Goal: Task Accomplishment & Management: Use online tool/utility

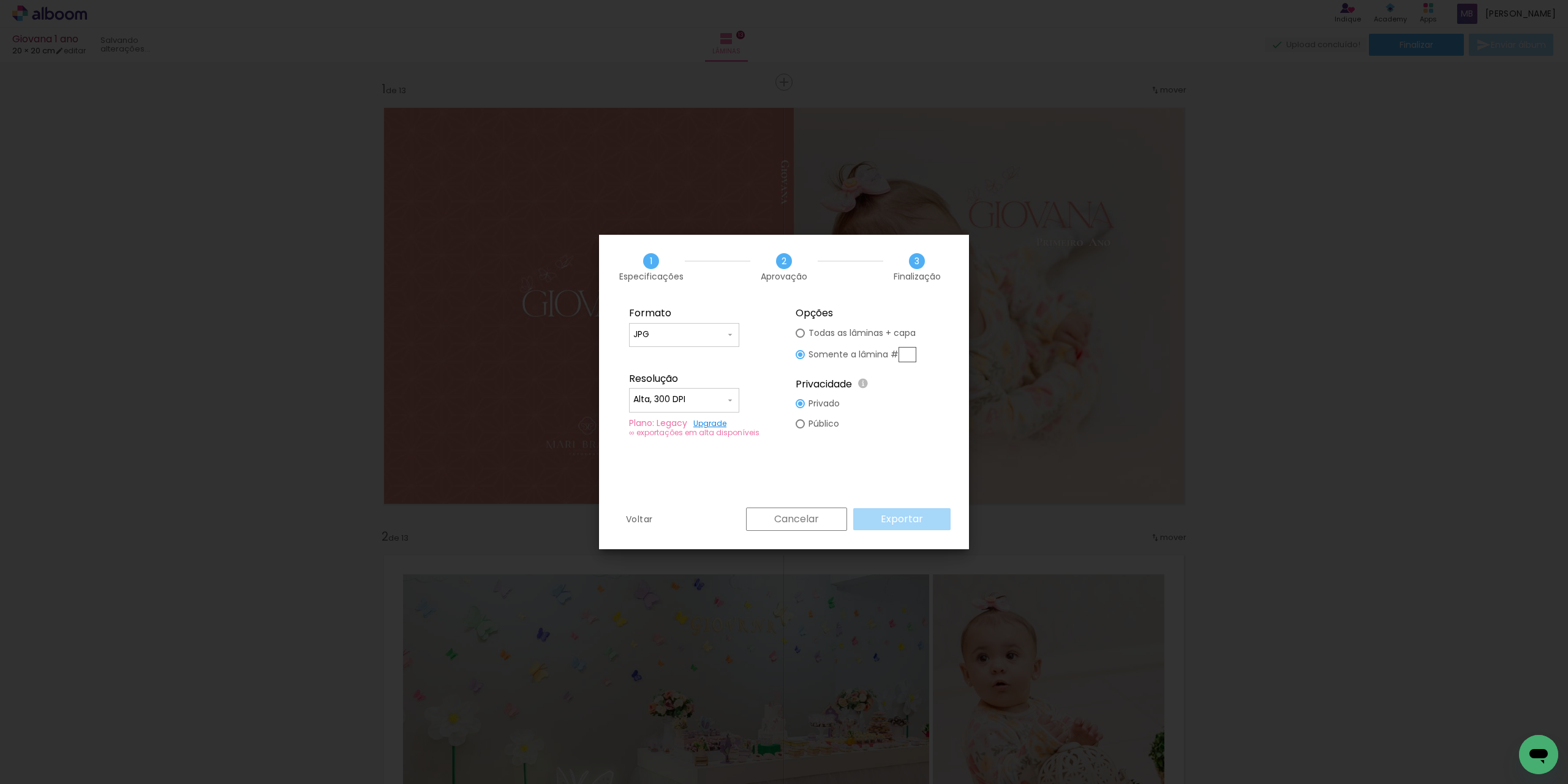
scroll to position [0, 2720]
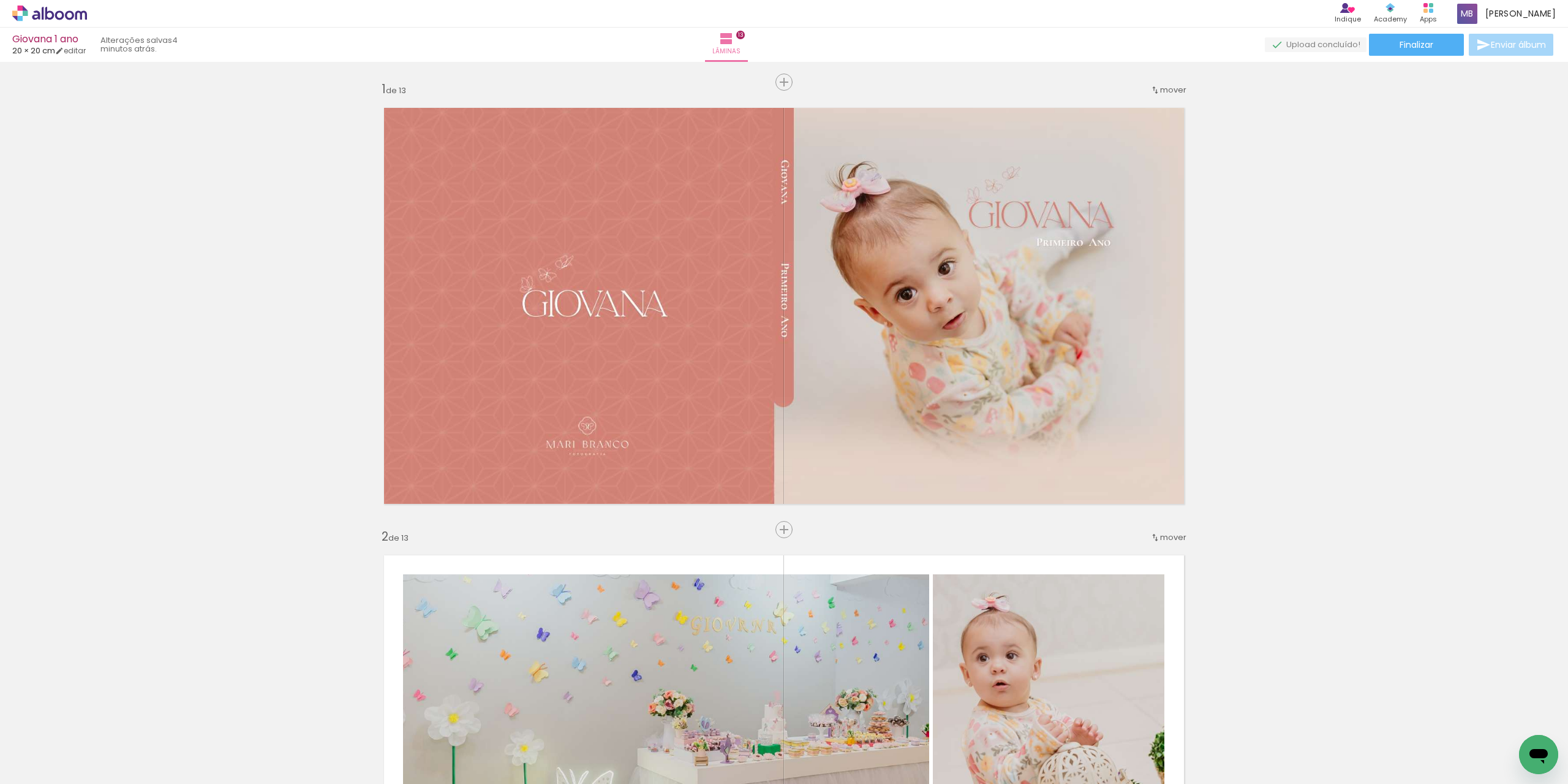
scroll to position [0, 2720]
